Goal: Check status

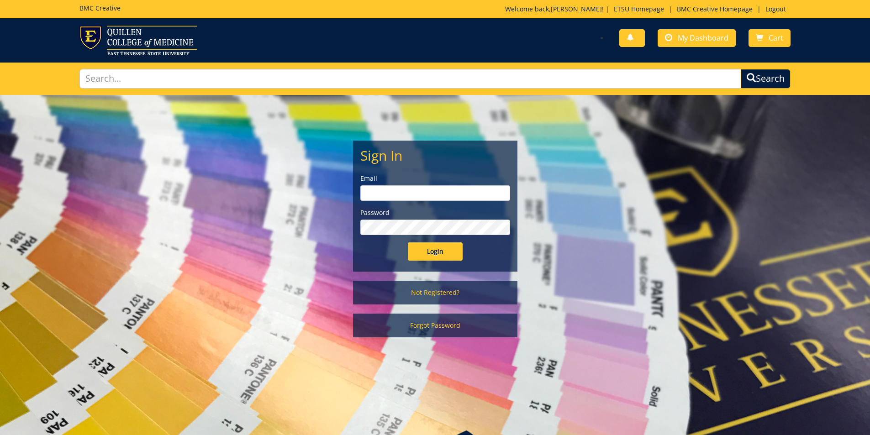
type input "[PERSON_NAME][EMAIL_ADDRESS][DOMAIN_NAME]"
click at [439, 251] on input "Login" at bounding box center [435, 252] width 55 height 18
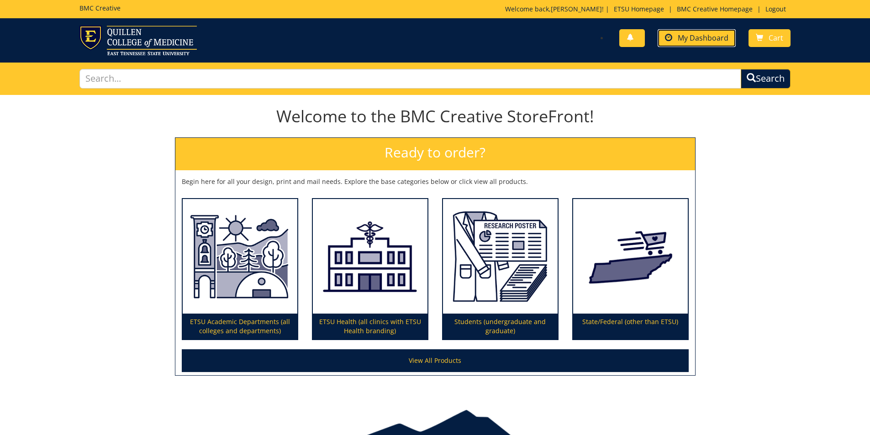
click at [677, 37] on link "My Dashboard" at bounding box center [697, 38] width 78 height 18
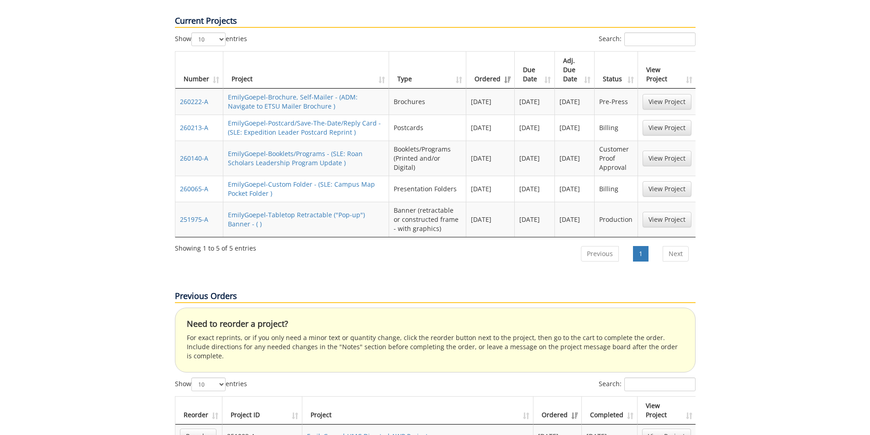
scroll to position [548, 0]
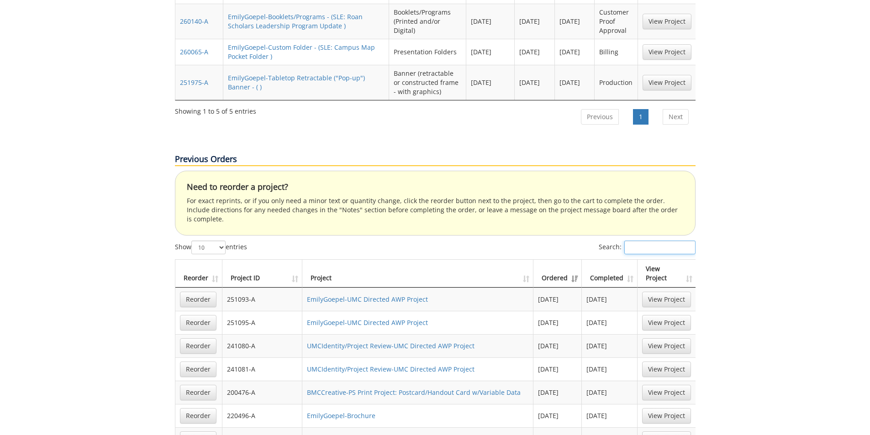
click at [635, 241] on input "Search:" at bounding box center [660, 248] width 71 height 14
paste input "250155-A"
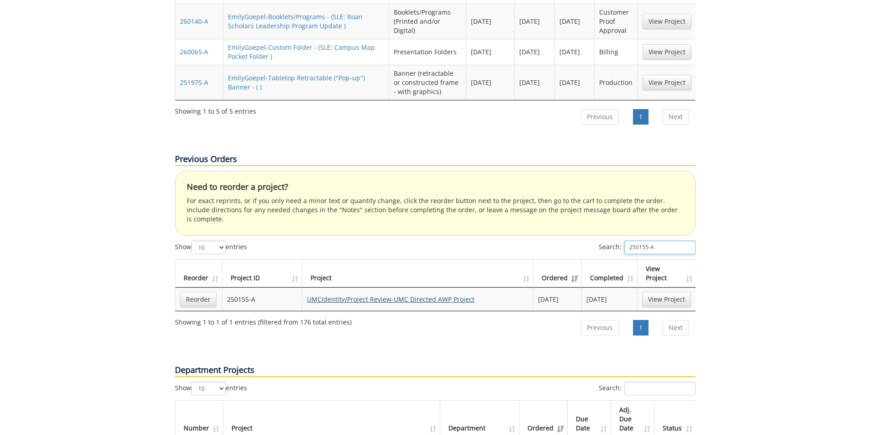
type input "250155-A"
click at [377, 295] on link "UMCIdentity/Project Review-UMC Directed AWP Project" at bounding box center [391, 299] width 168 height 9
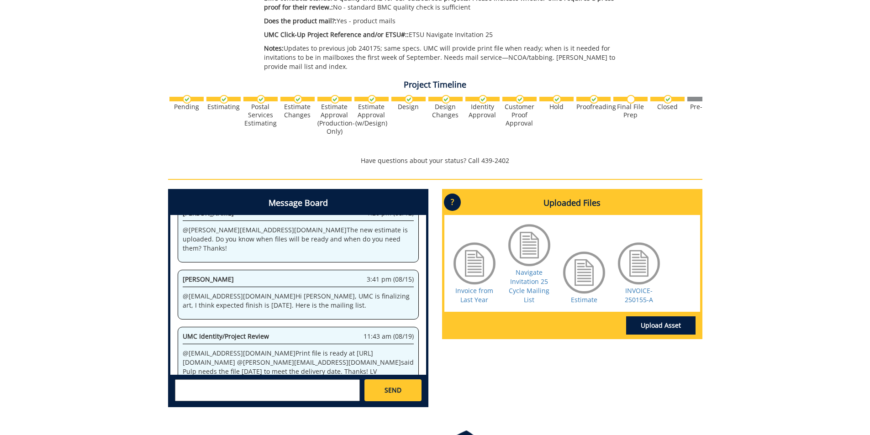
scroll to position [320, 0]
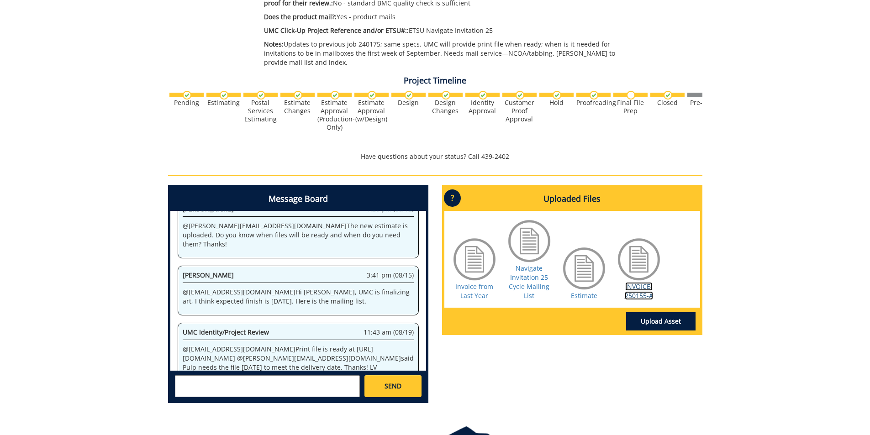
click at [632, 296] on link "INVOICE-250155-A" at bounding box center [639, 291] width 28 height 18
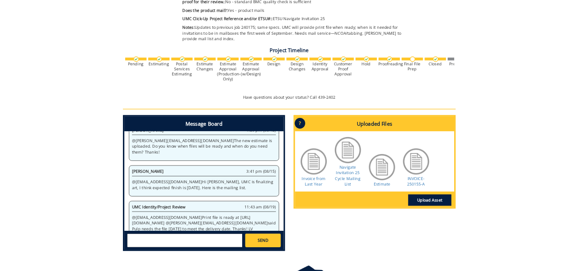
scroll to position [355, 0]
